Goal: Task Accomplishment & Management: Use online tool/utility

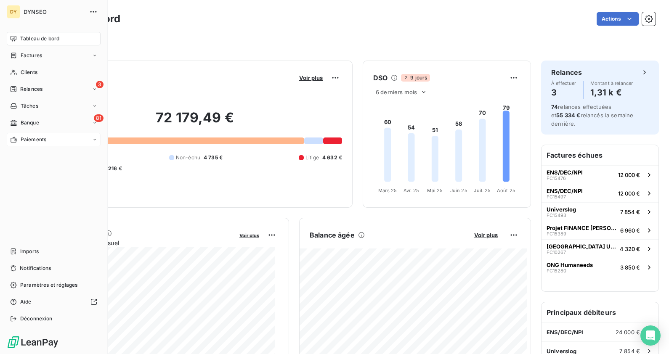
click at [29, 138] on span "Paiements" at bounding box center [34, 140] width 26 height 8
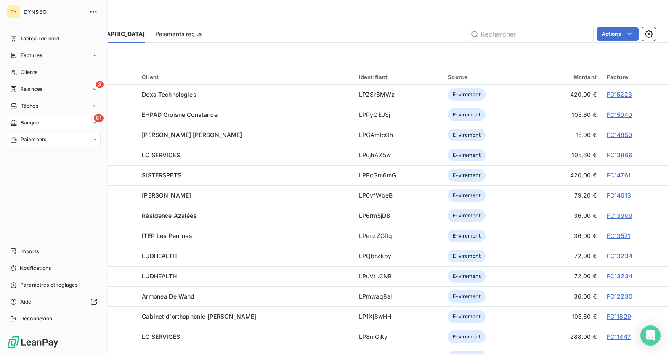
click at [39, 127] on div "81 Banque" at bounding box center [54, 122] width 94 height 13
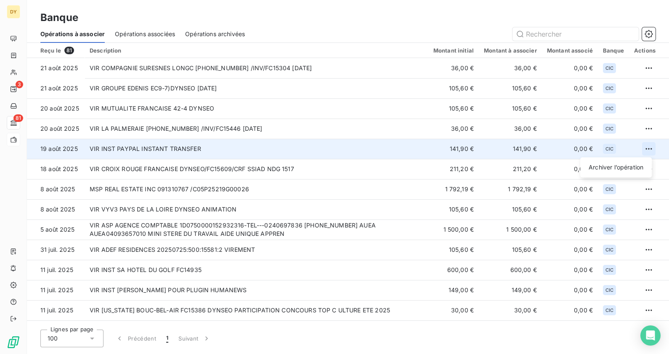
click at [645, 148] on html "DY 3 81 Banque Opérations à associer Opérations associées Opérations archivées …" at bounding box center [334, 177] width 669 height 354
click at [605, 167] on div "Archiver l’opération" at bounding box center [615, 167] width 65 height 13
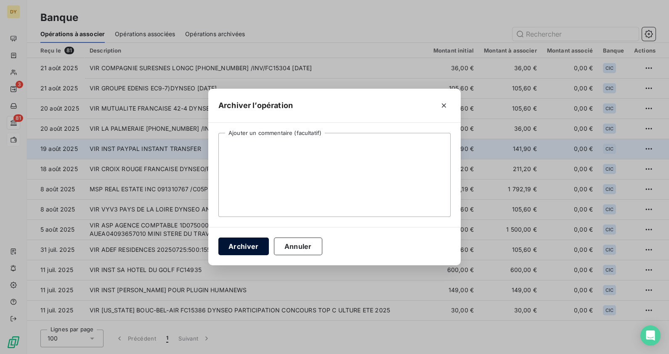
click at [246, 250] on button "Archiver" at bounding box center [243, 247] width 50 height 18
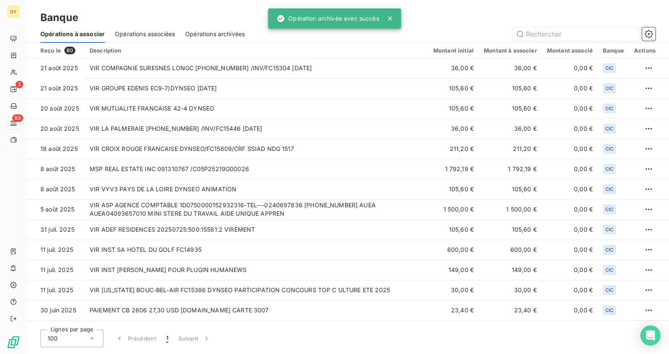
click at [171, 33] on span "Opérations associées" at bounding box center [145, 34] width 60 height 8
